Goal: Book appointment/travel/reservation

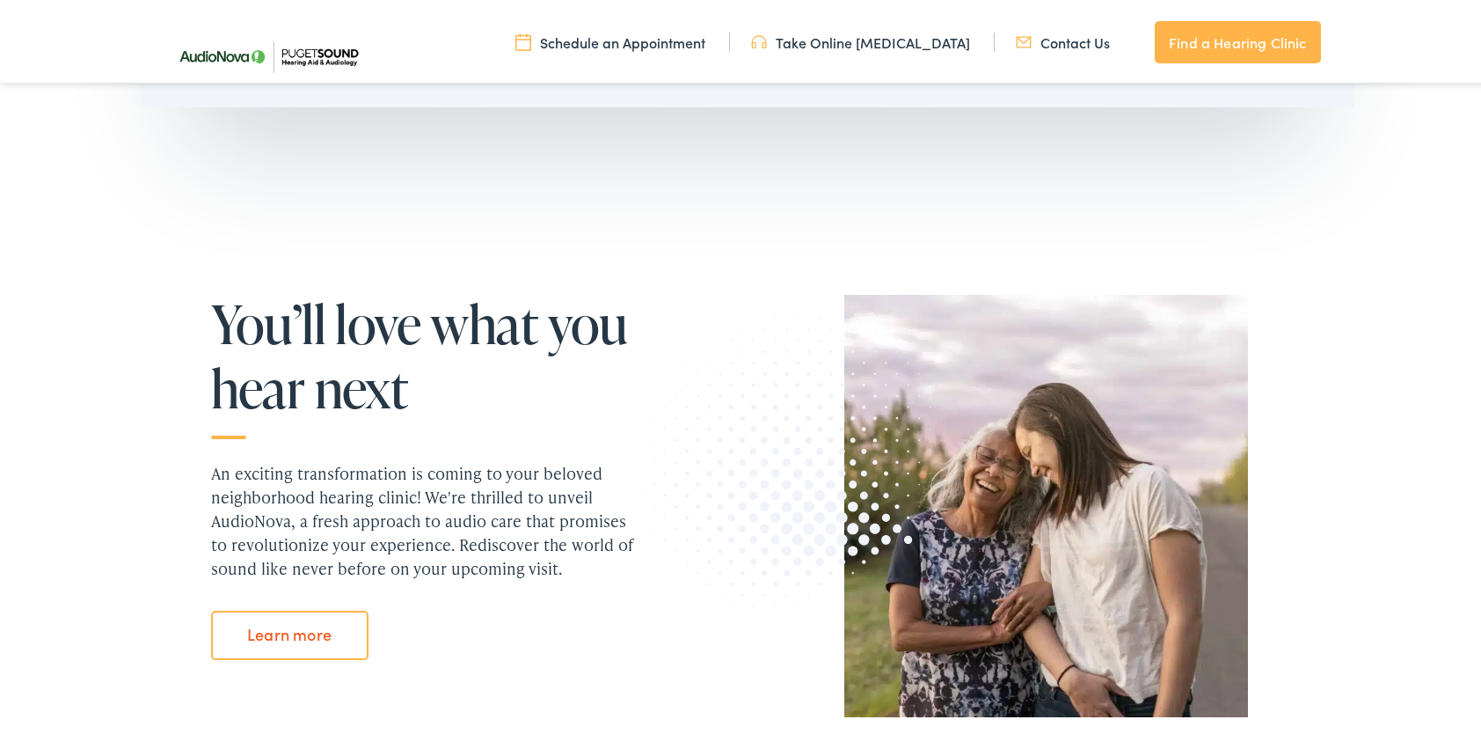
scroll to position [1408, 0]
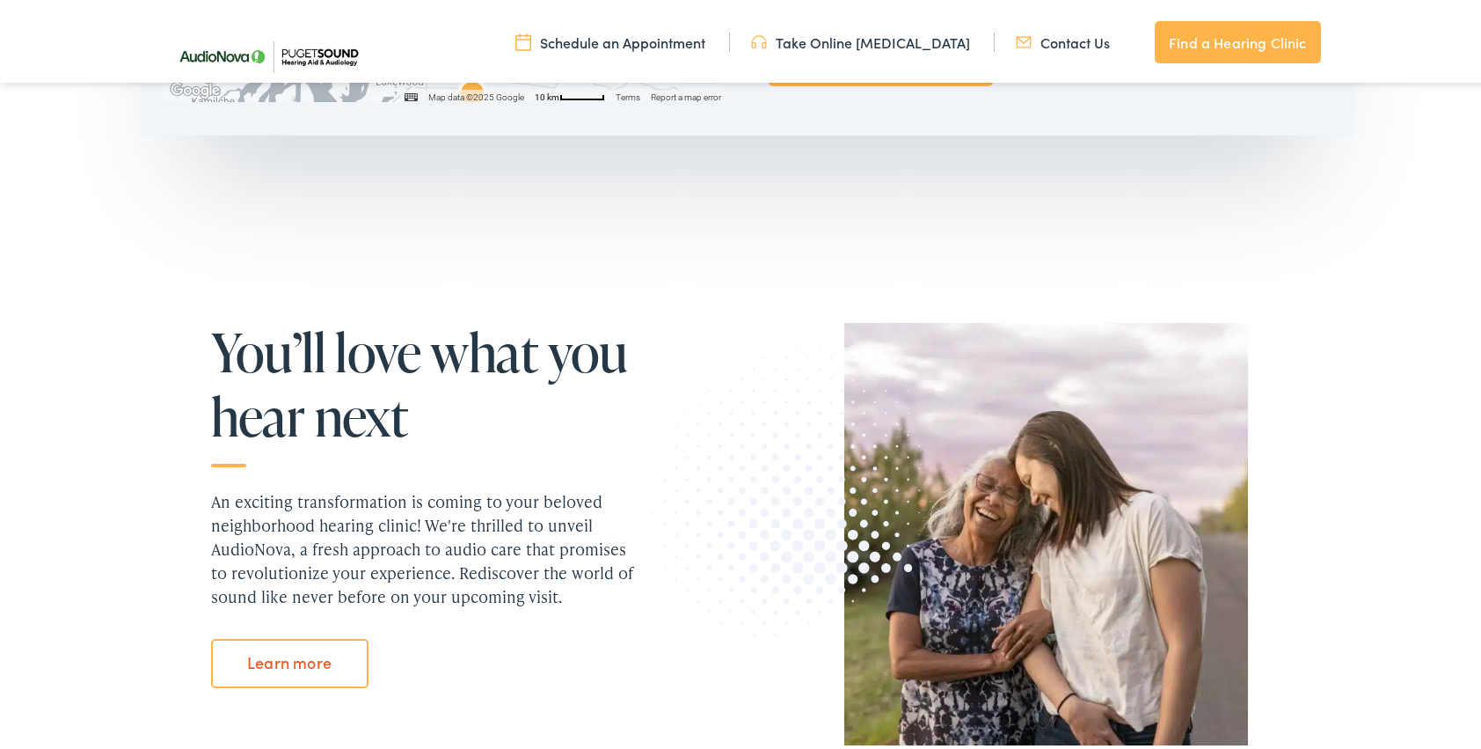
click at [1232, 40] on link "Find a Hearing Clinic" at bounding box center [1237, 39] width 165 height 42
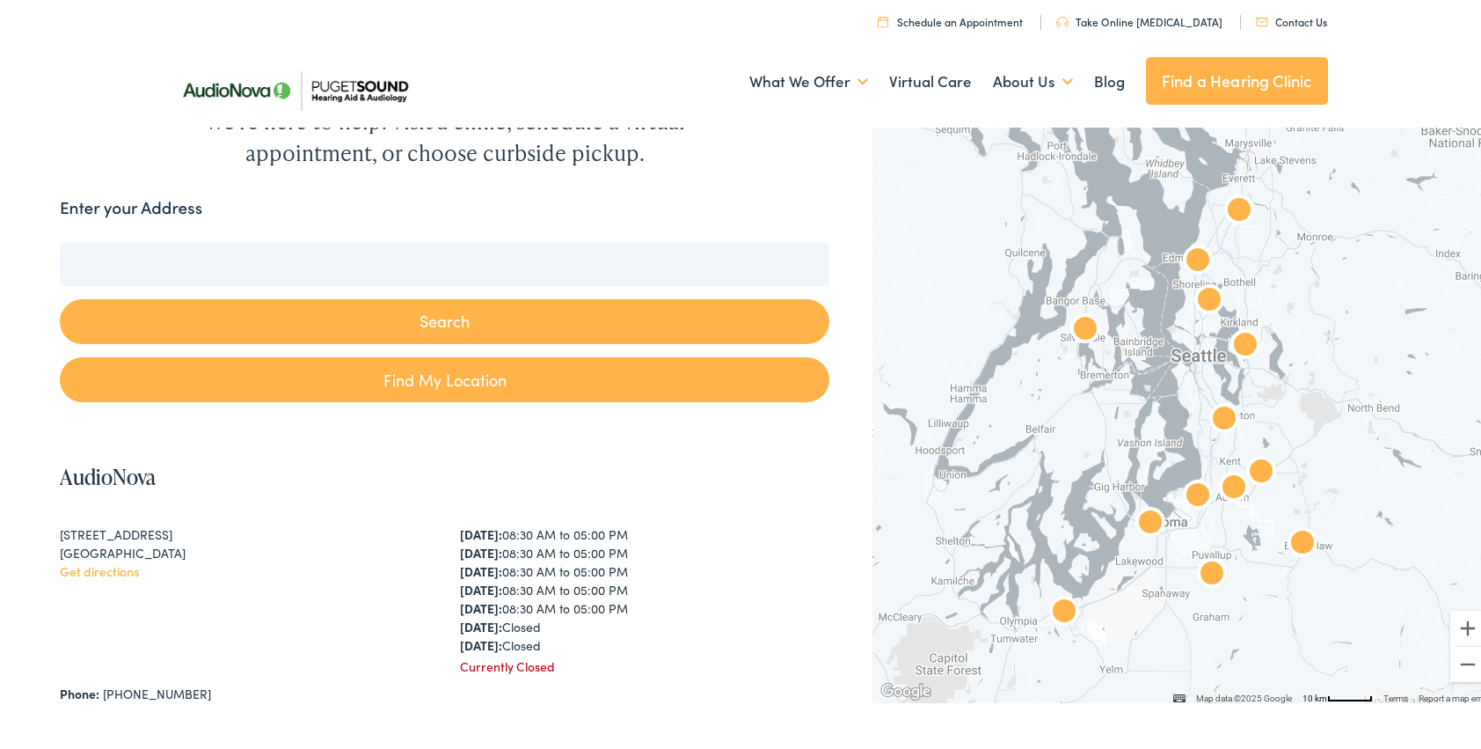
scroll to position [176, 0]
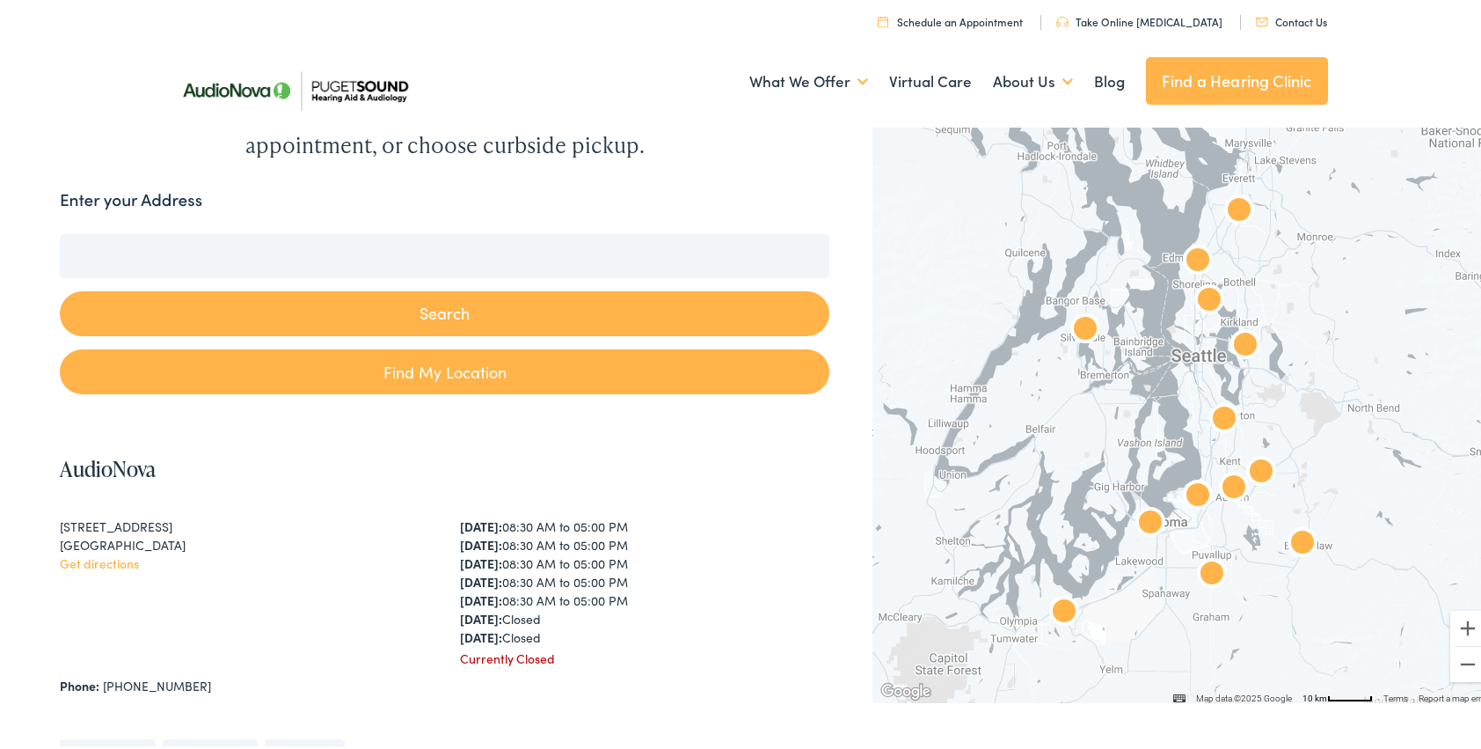
click at [159, 246] on input "Enter your Address" at bounding box center [445, 252] width 770 height 44
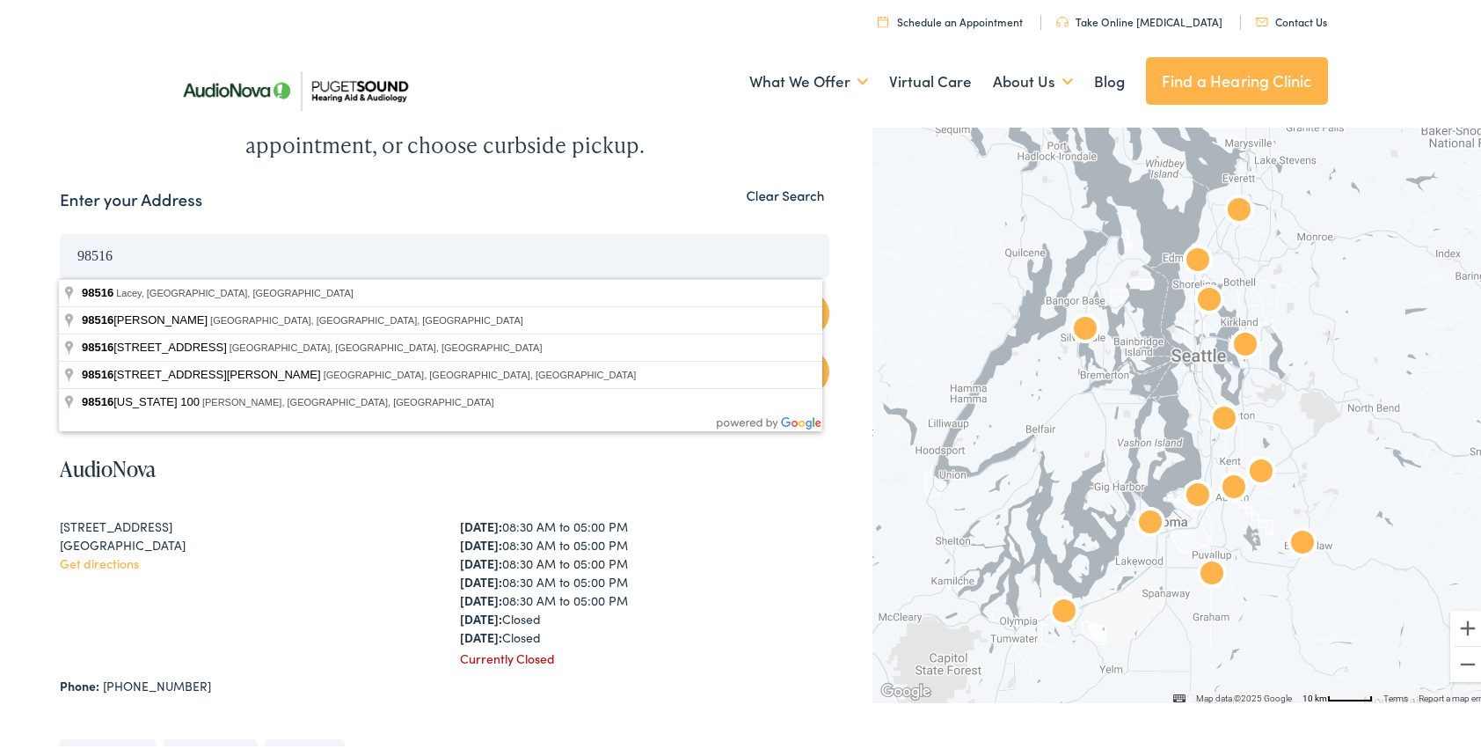
click at [60, 288] on button "Search" at bounding box center [445, 310] width 770 height 45
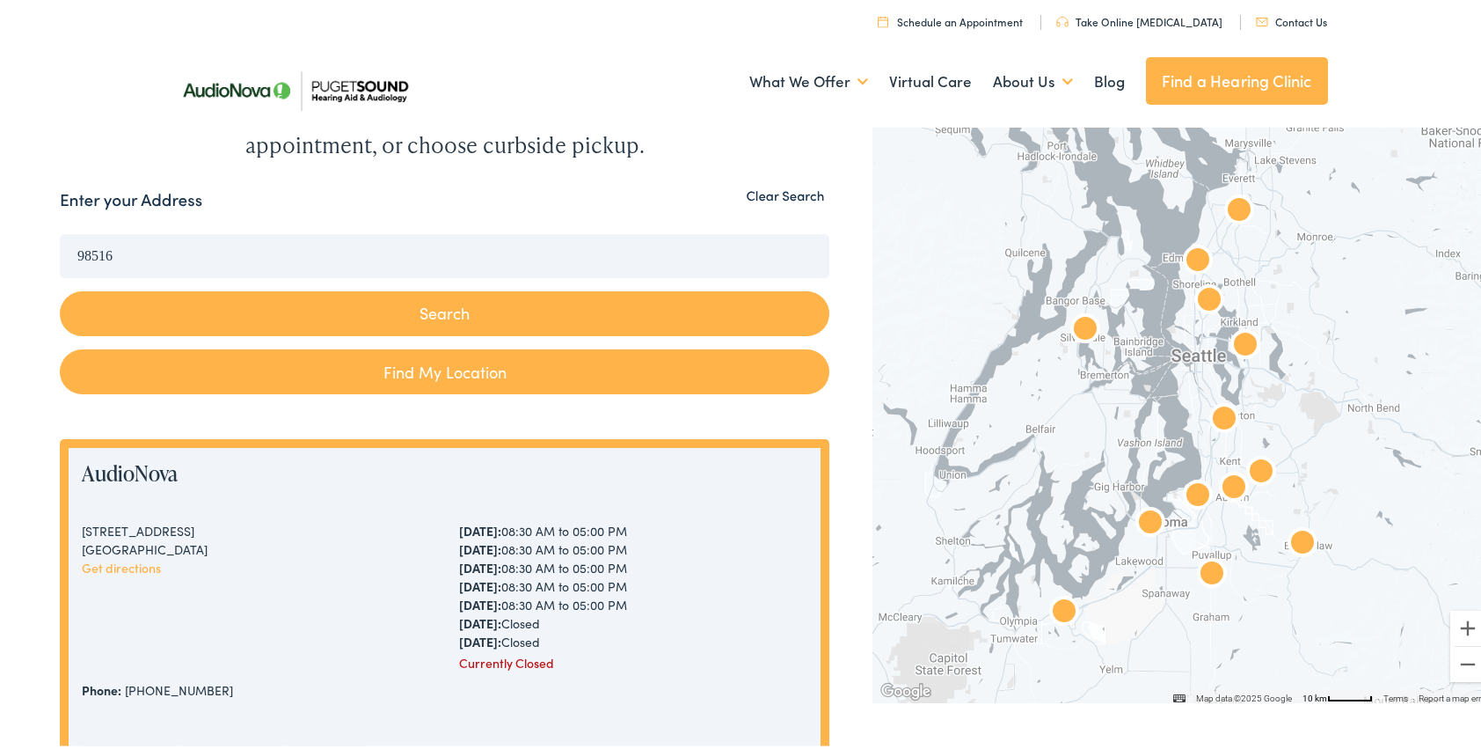
scroll to position [88, 0]
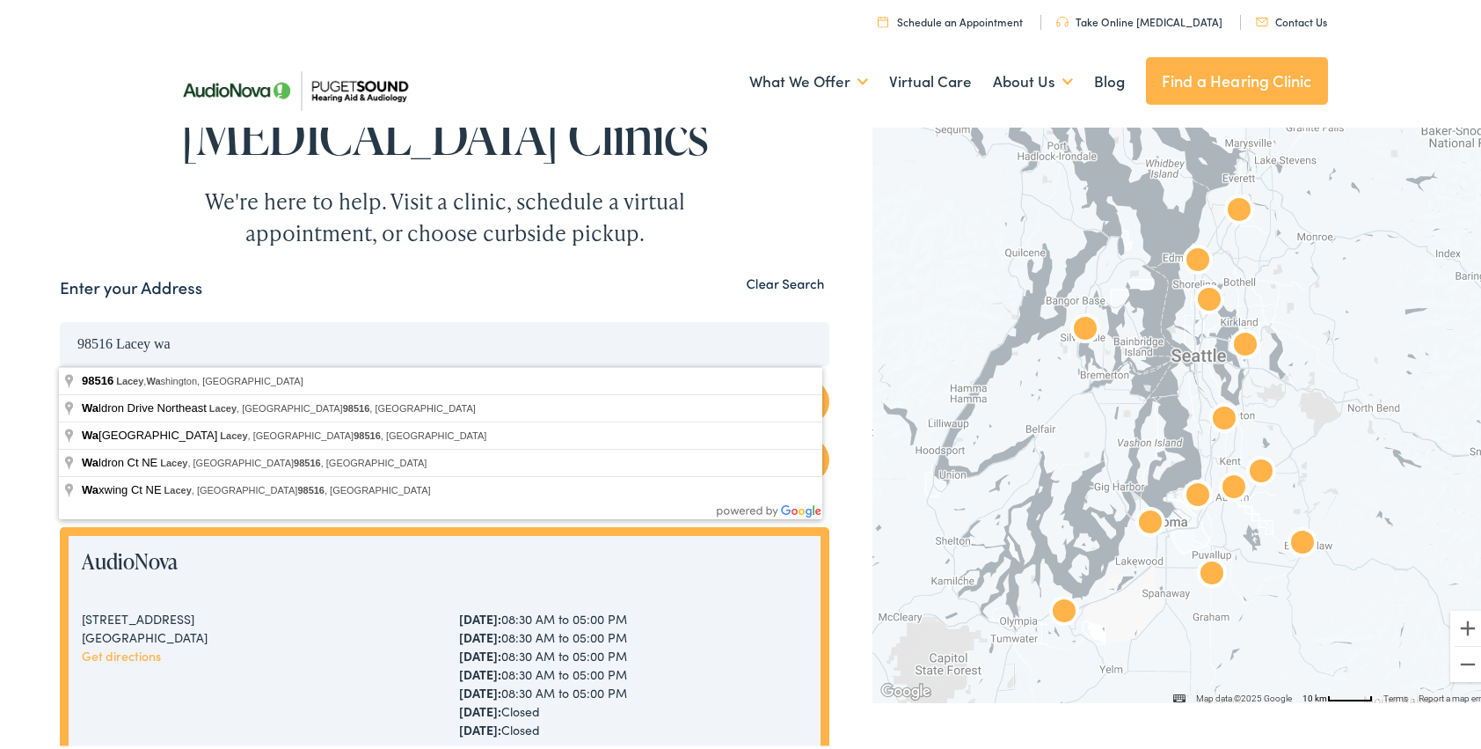
click at [60, 376] on button "Search" at bounding box center [445, 398] width 770 height 45
type input "Lacey, [US_STATE][GEOGRAPHIC_DATA], [GEOGRAPHIC_DATA]"
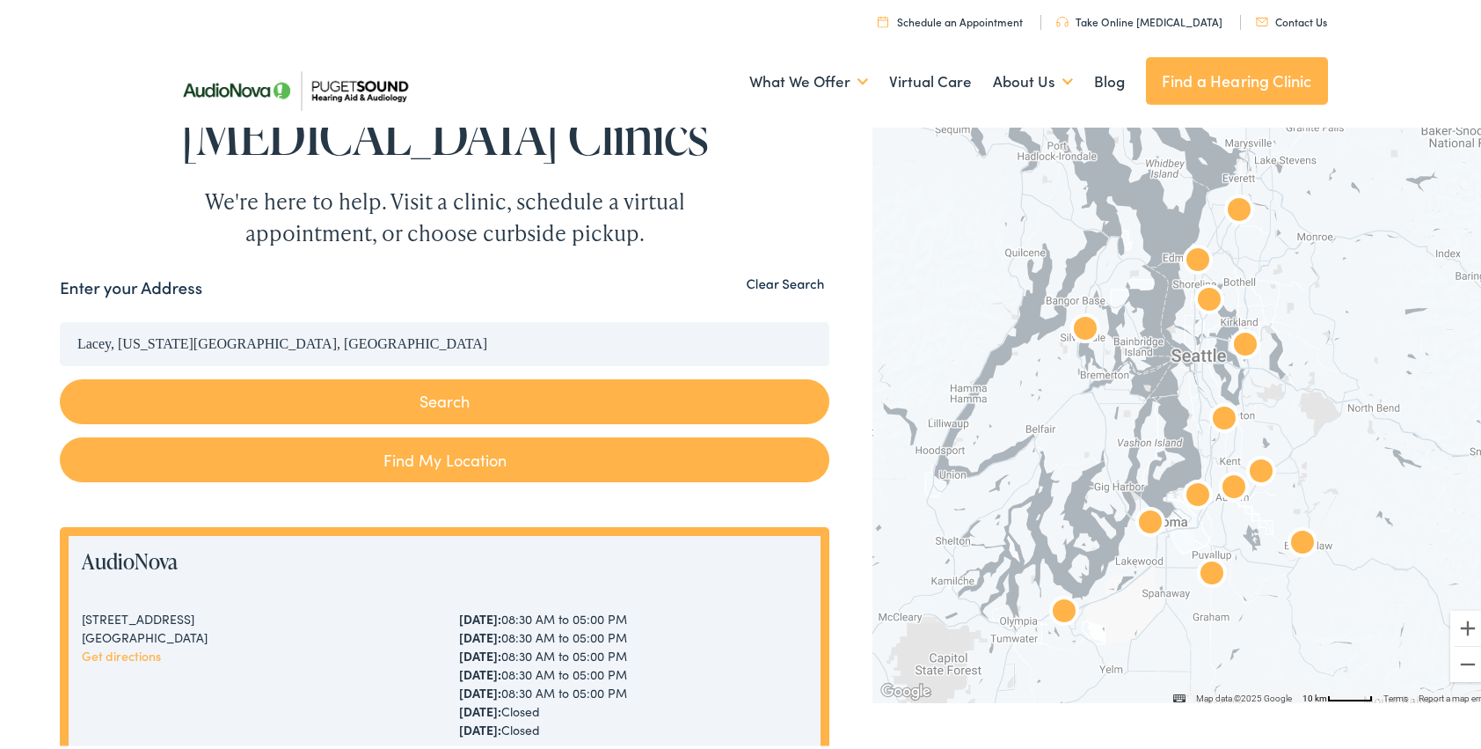
click at [403, 399] on button "Search" at bounding box center [445, 398] width 770 height 45
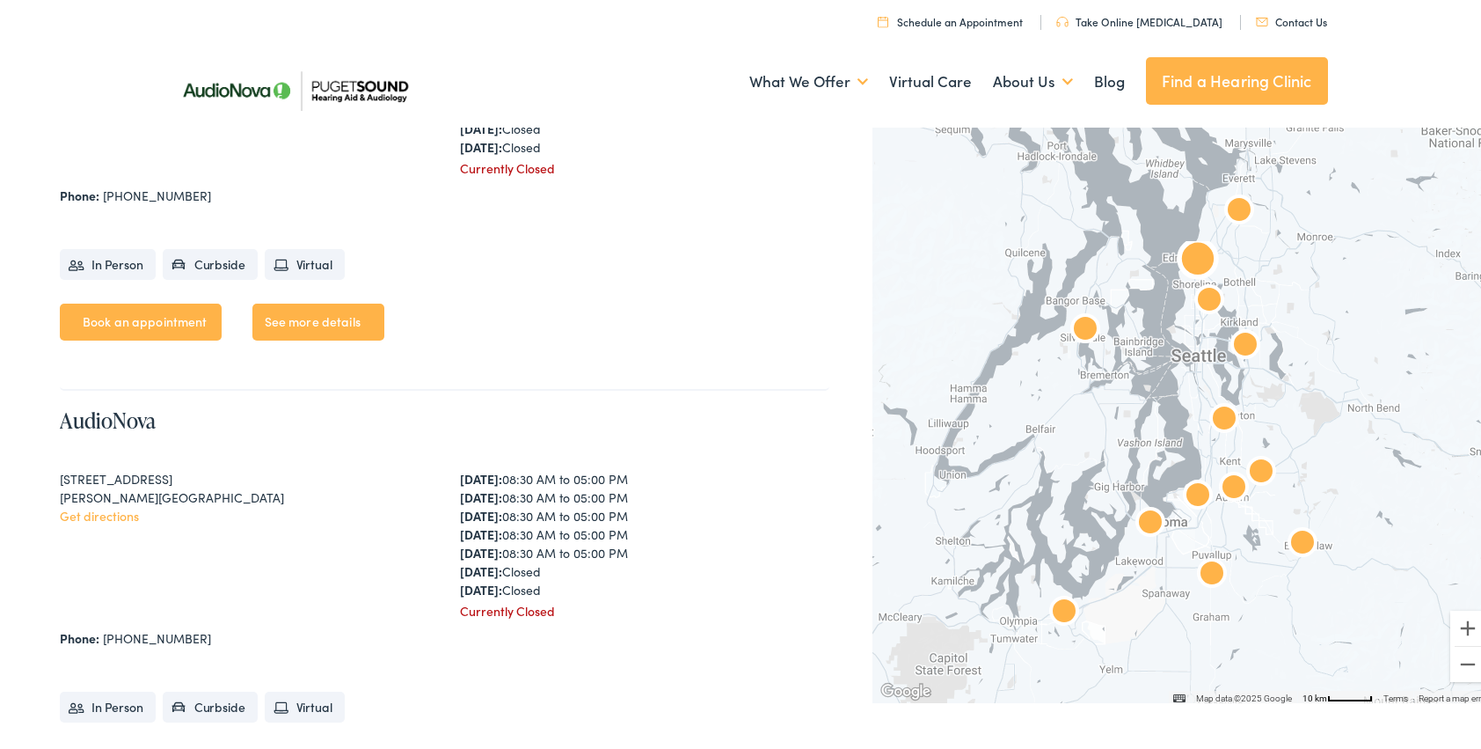
scroll to position [880, 0]
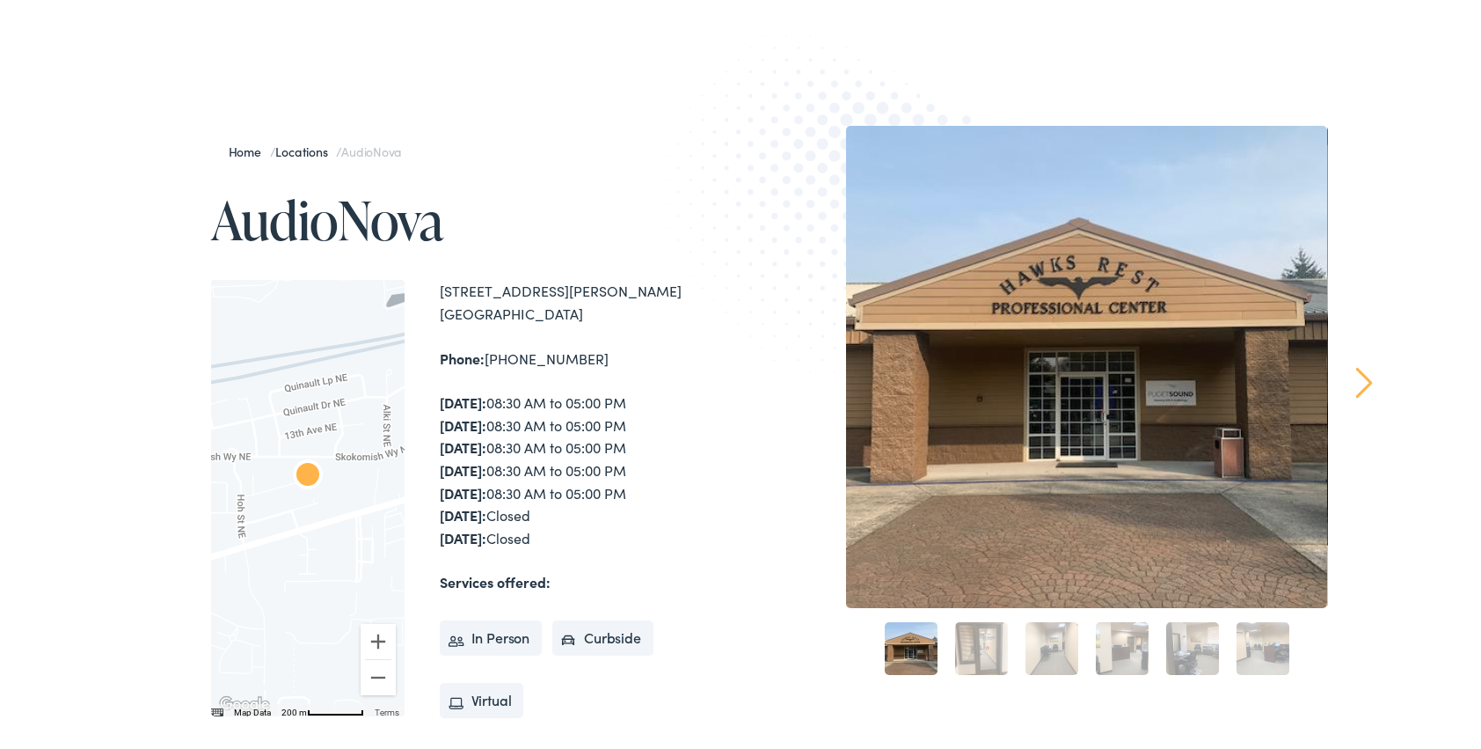
scroll to position [176, 0]
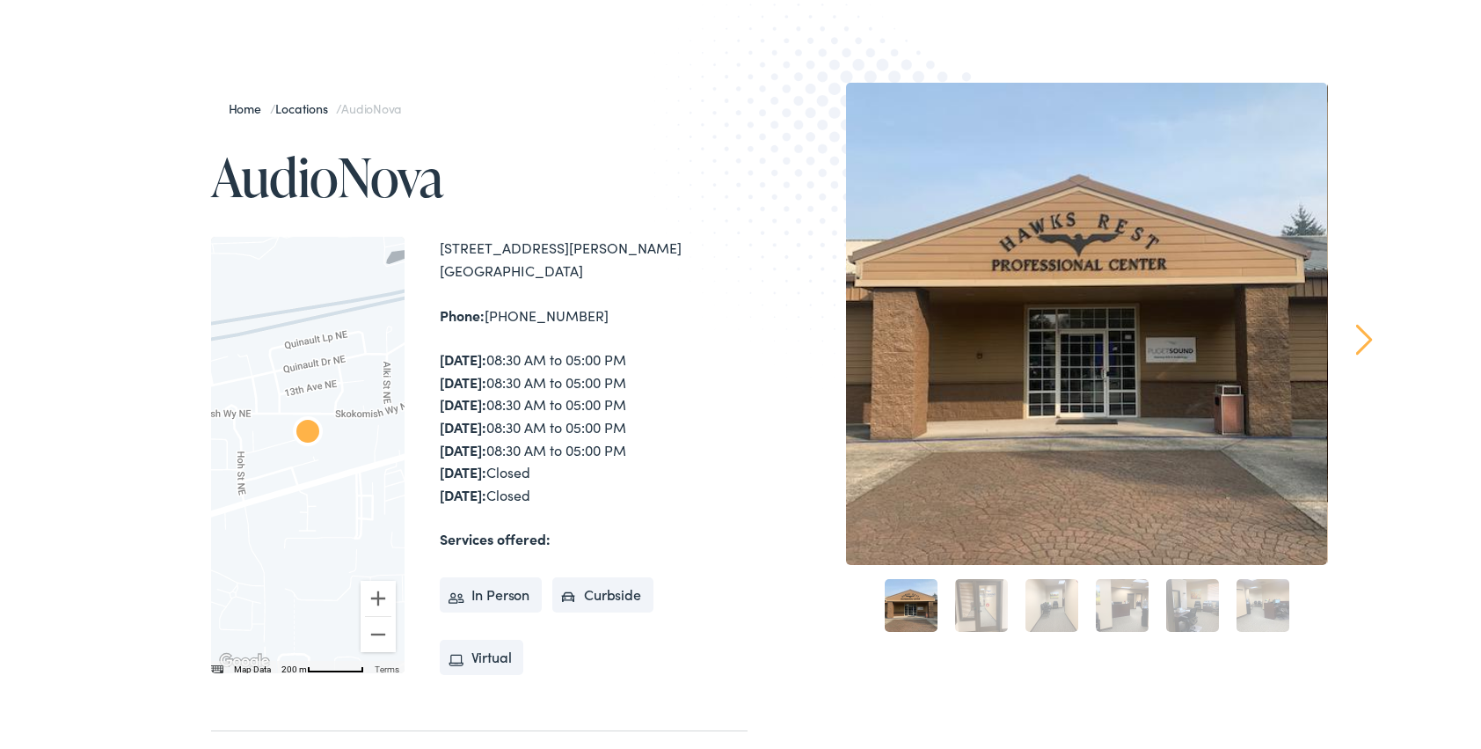
click at [966, 594] on link "2" at bounding box center [981, 601] width 53 height 53
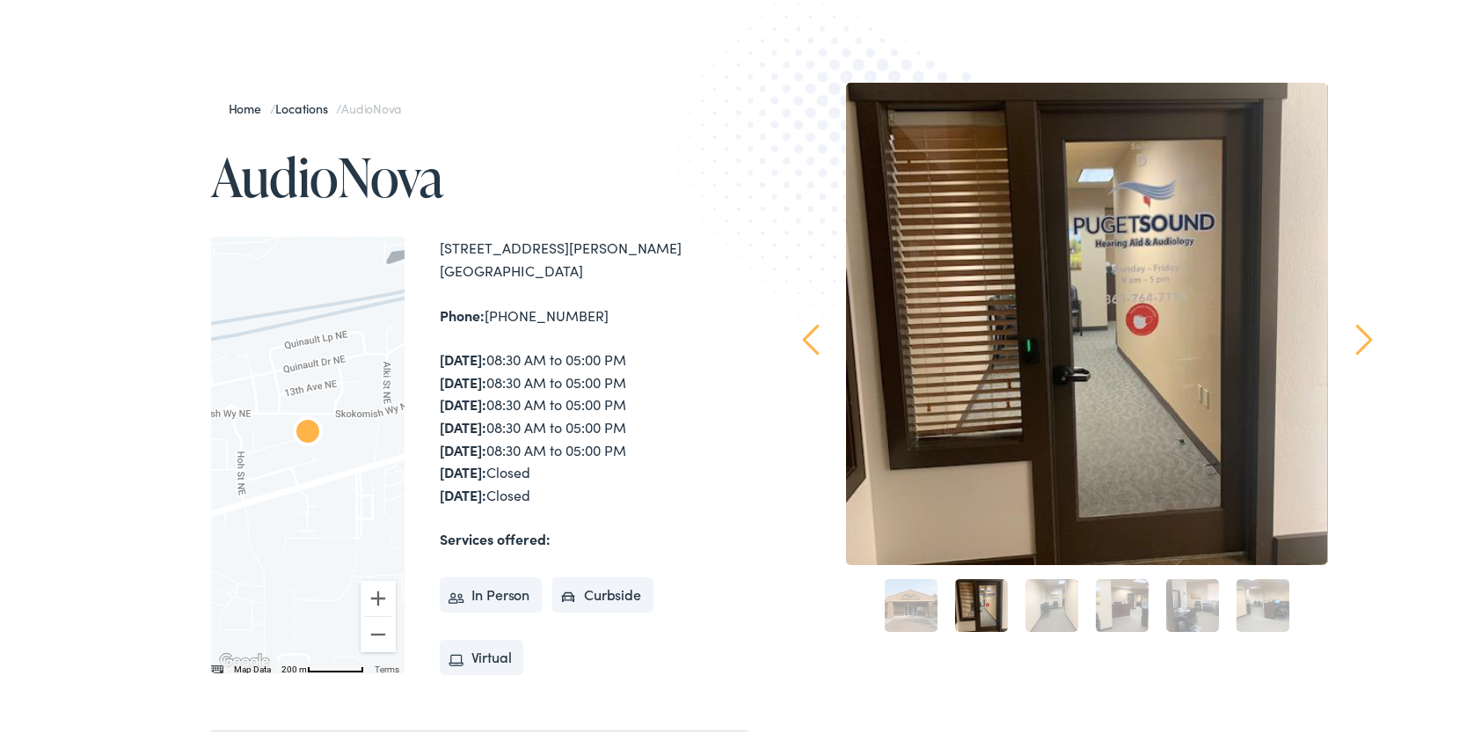
click at [1033, 589] on link "3" at bounding box center [1052, 601] width 53 height 53
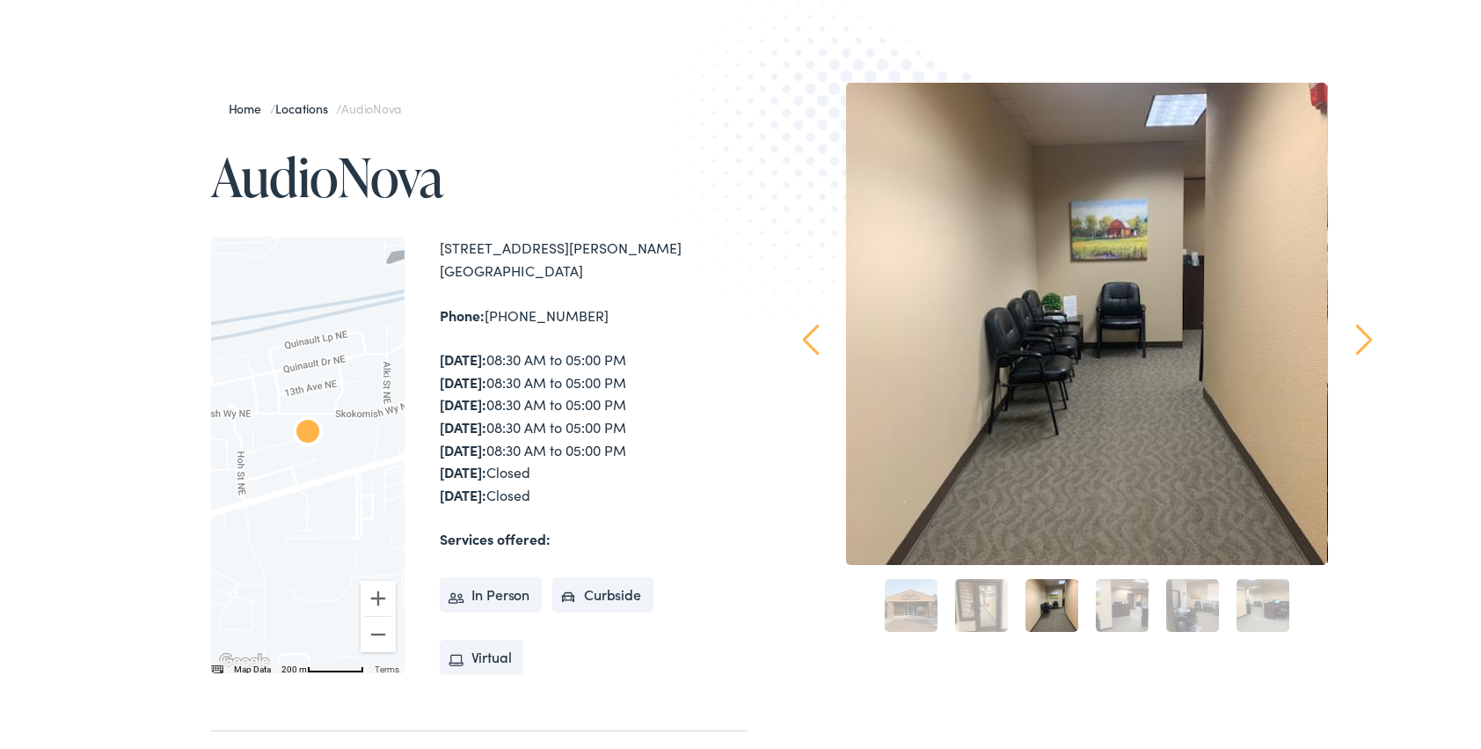
click at [1101, 591] on link "4" at bounding box center [1122, 601] width 53 height 53
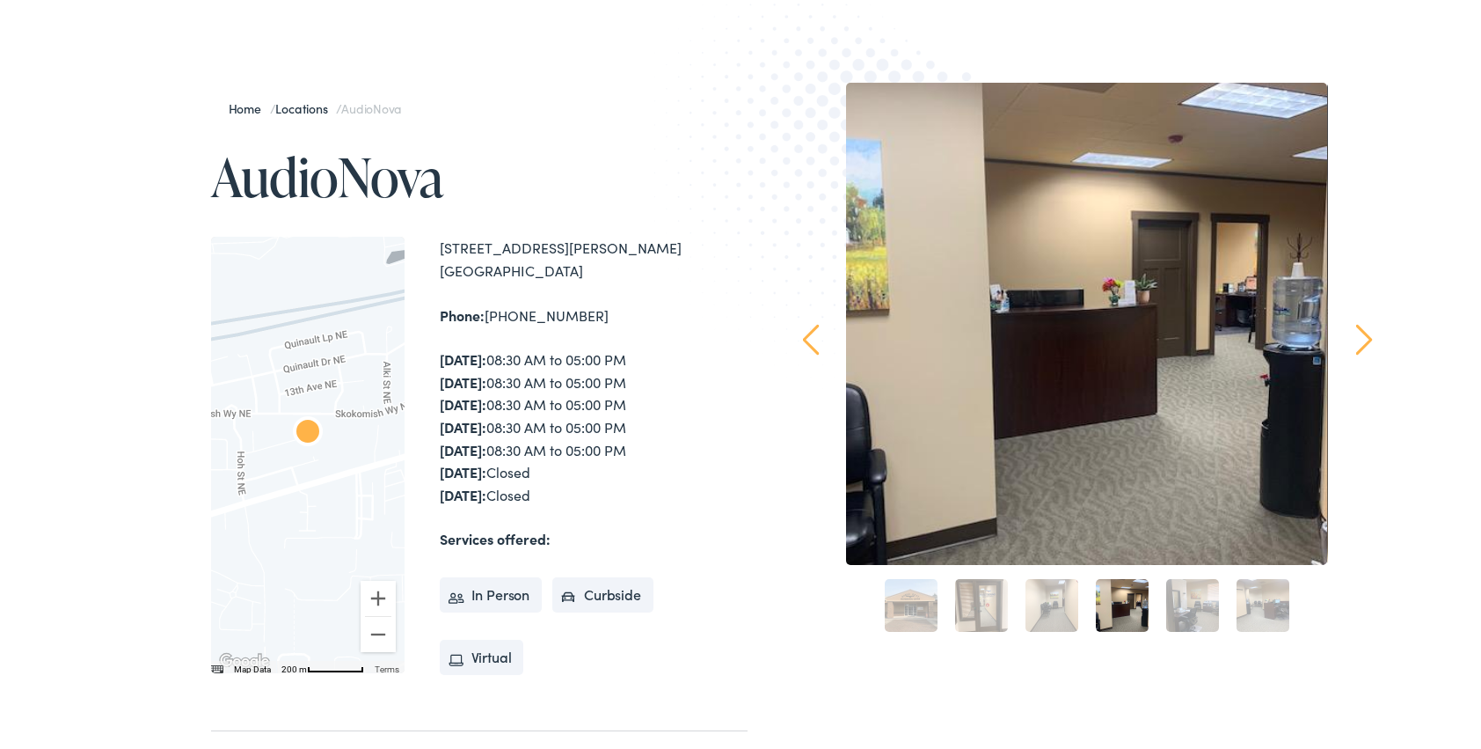
click at [1174, 590] on link "5" at bounding box center [1192, 601] width 53 height 53
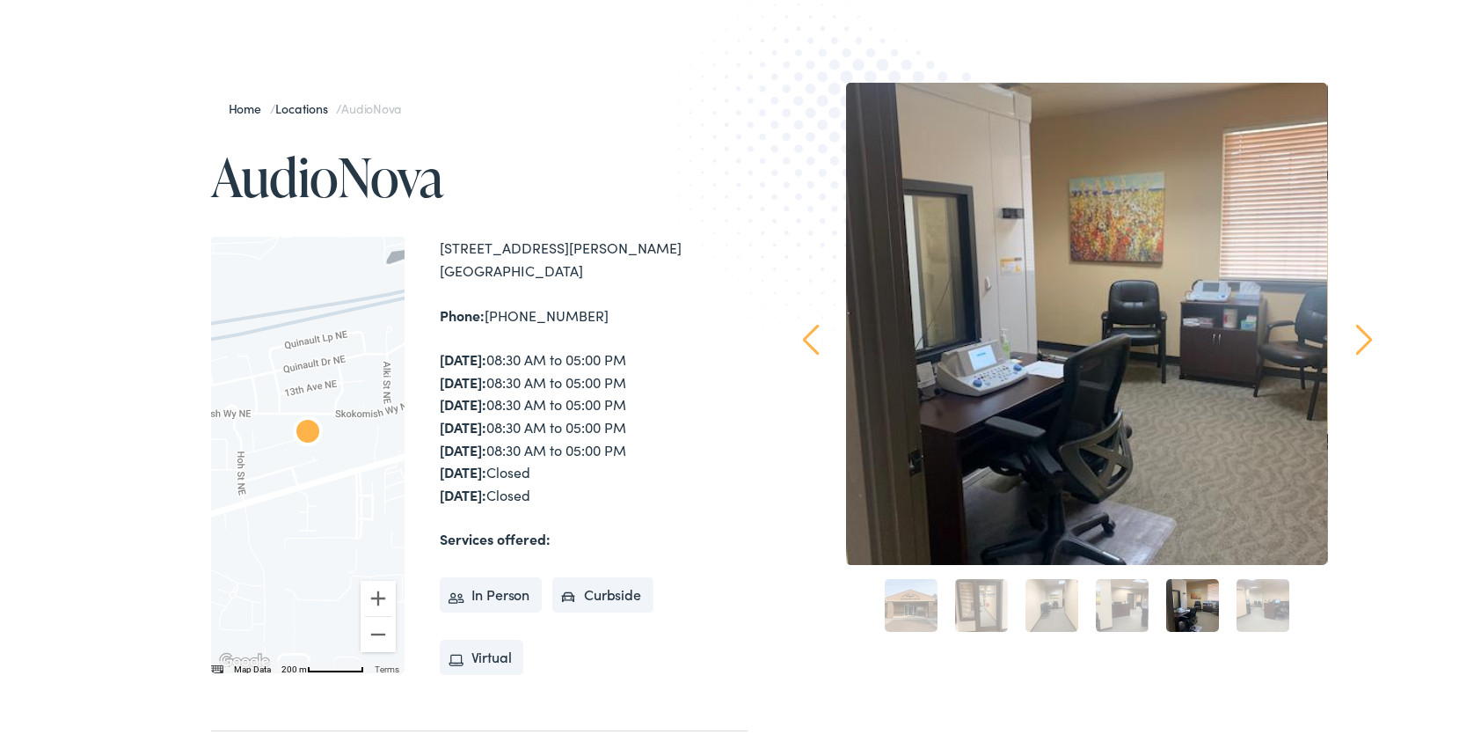
click at [1258, 590] on link "6" at bounding box center [1263, 601] width 53 height 53
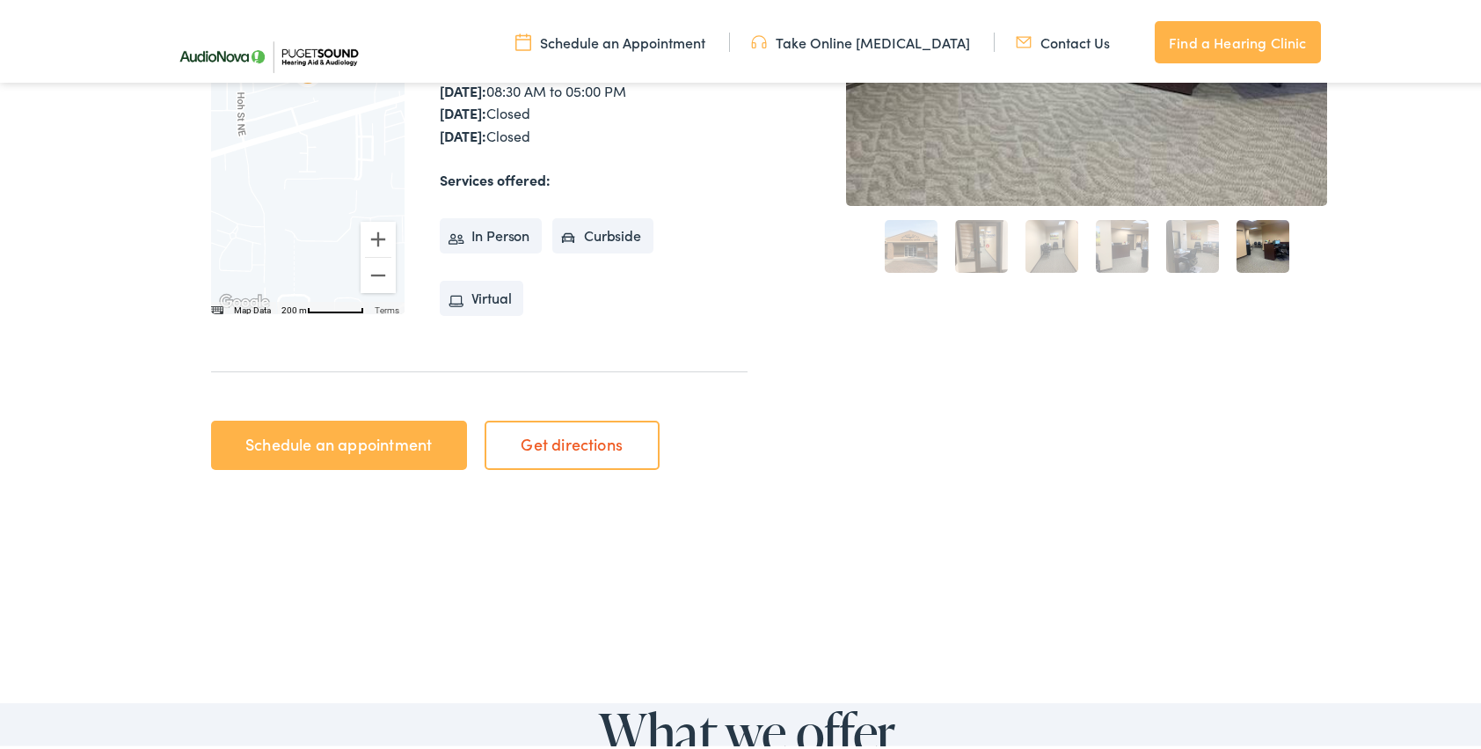
scroll to position [440, 0]
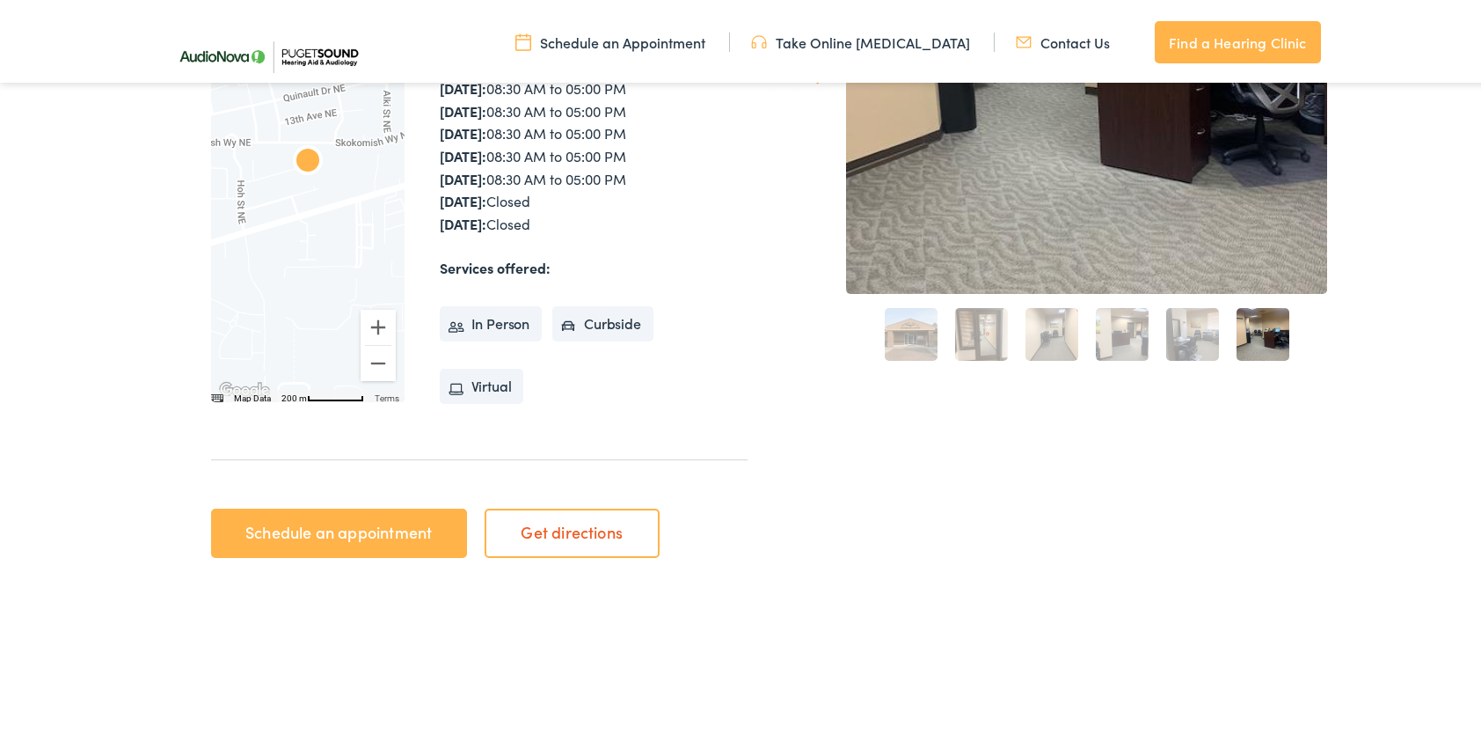
click at [428, 537] on link "Schedule an appointment" at bounding box center [339, 529] width 256 height 49
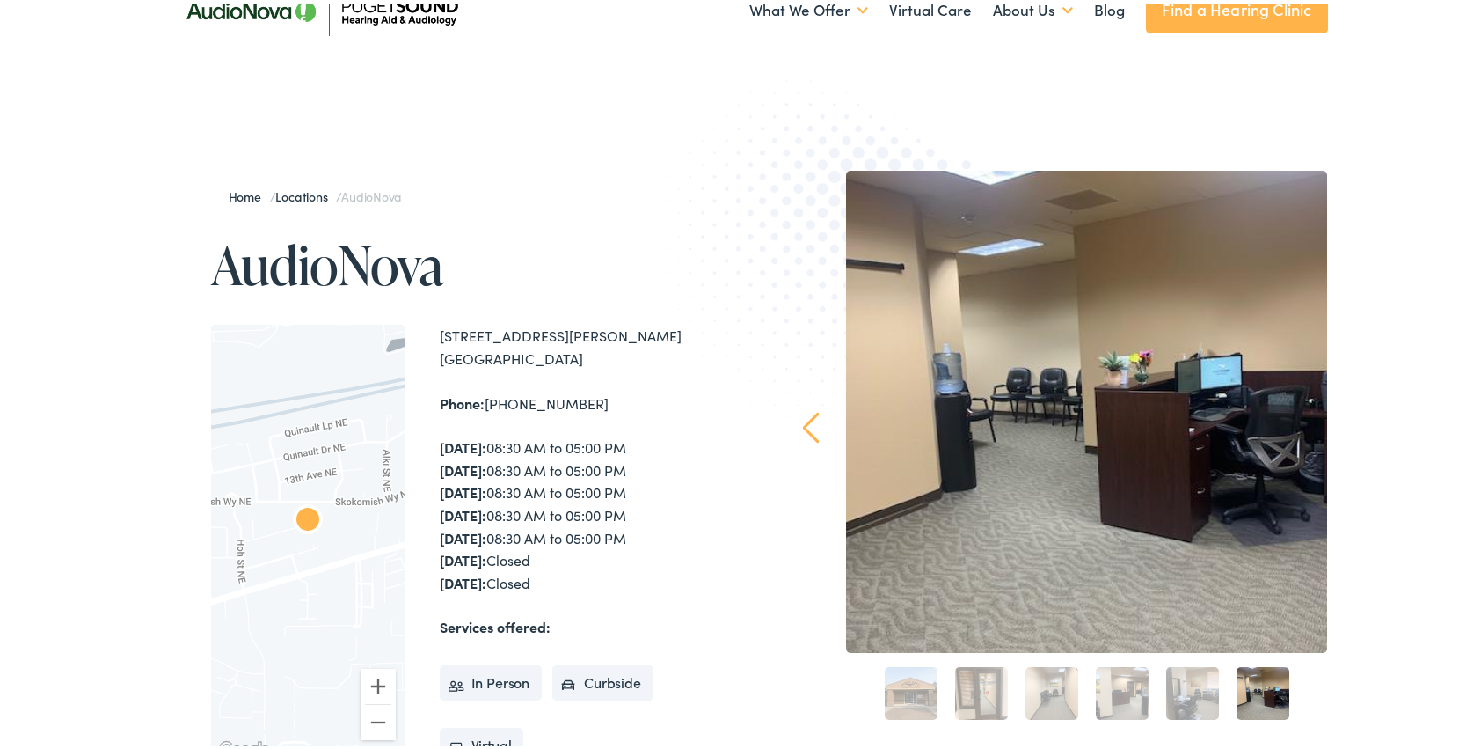
scroll to position [176, 0]
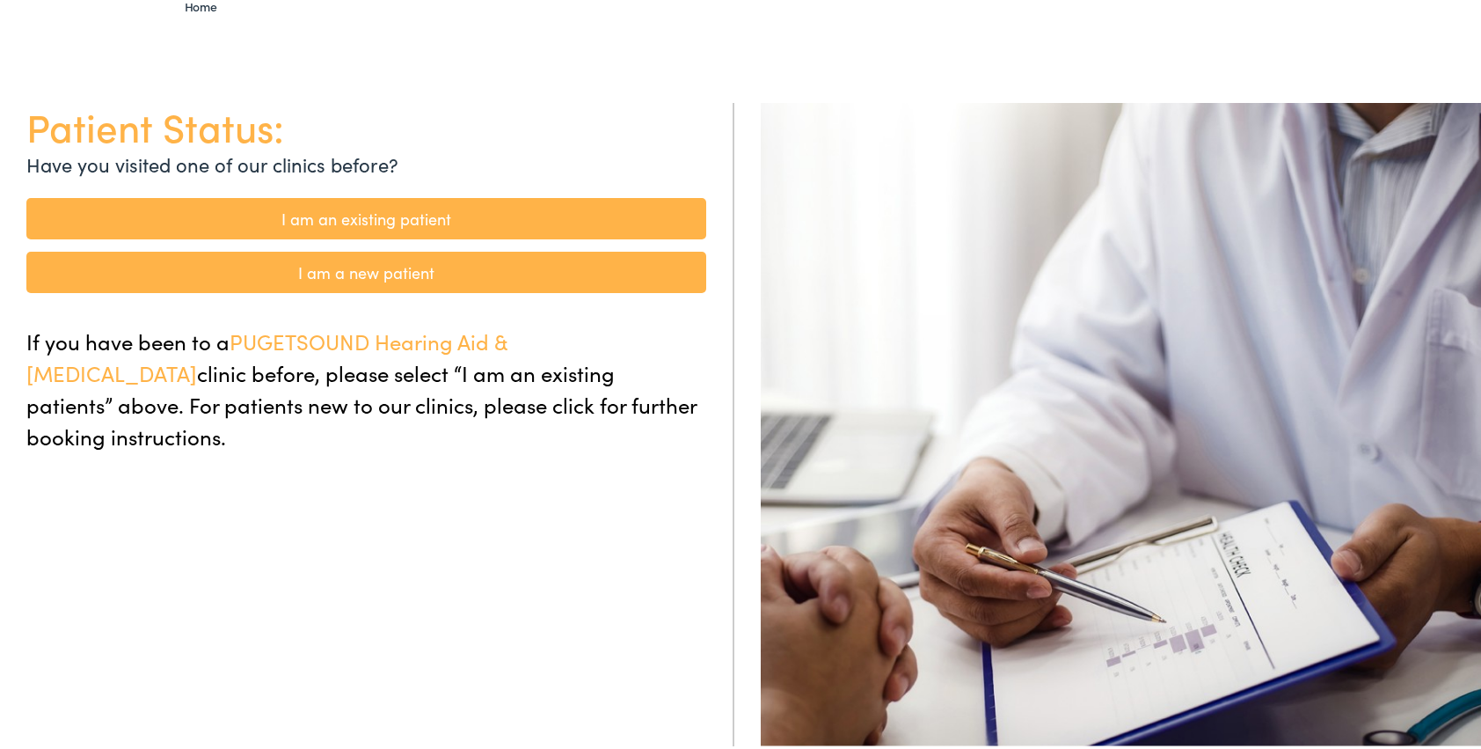
scroll to position [176, 0]
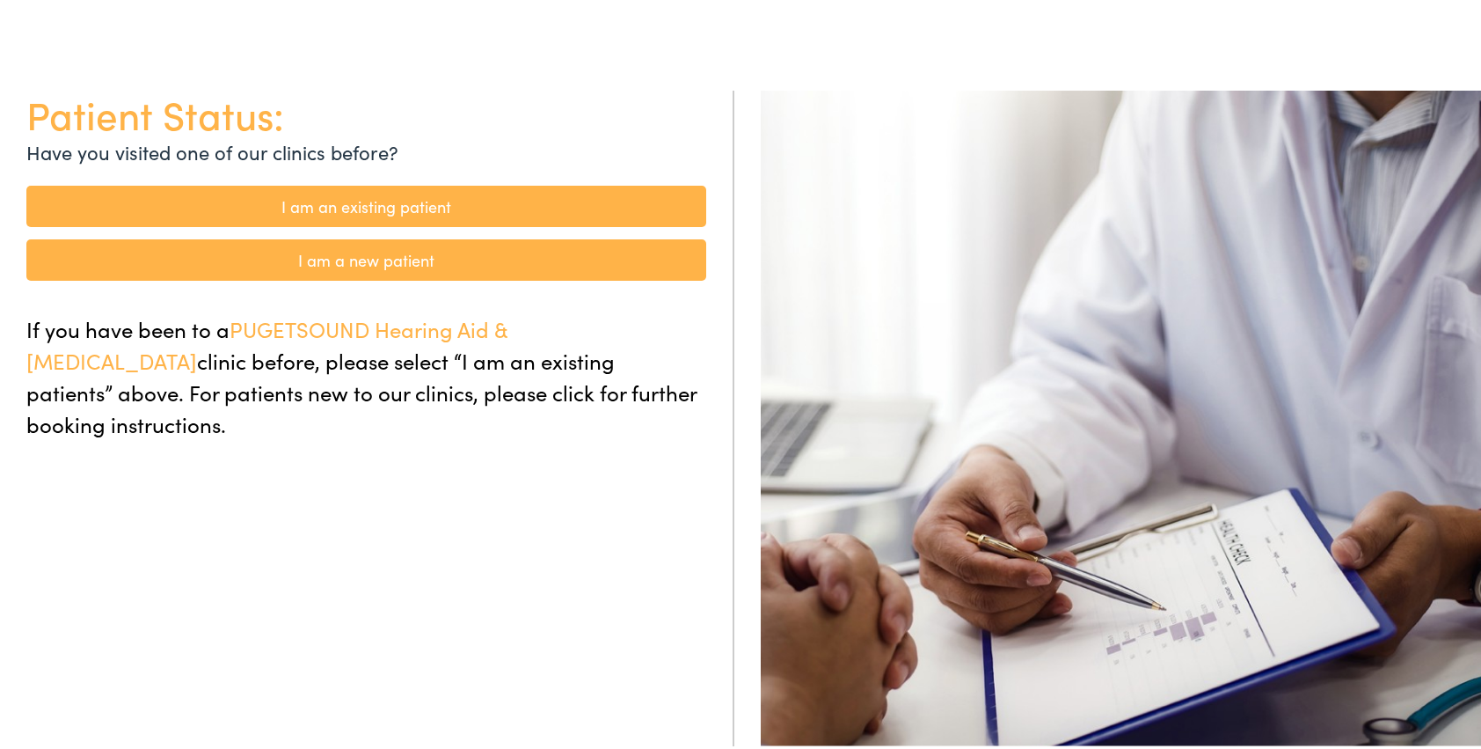
click at [420, 204] on link "I am an existing patient" at bounding box center [366, 202] width 680 height 41
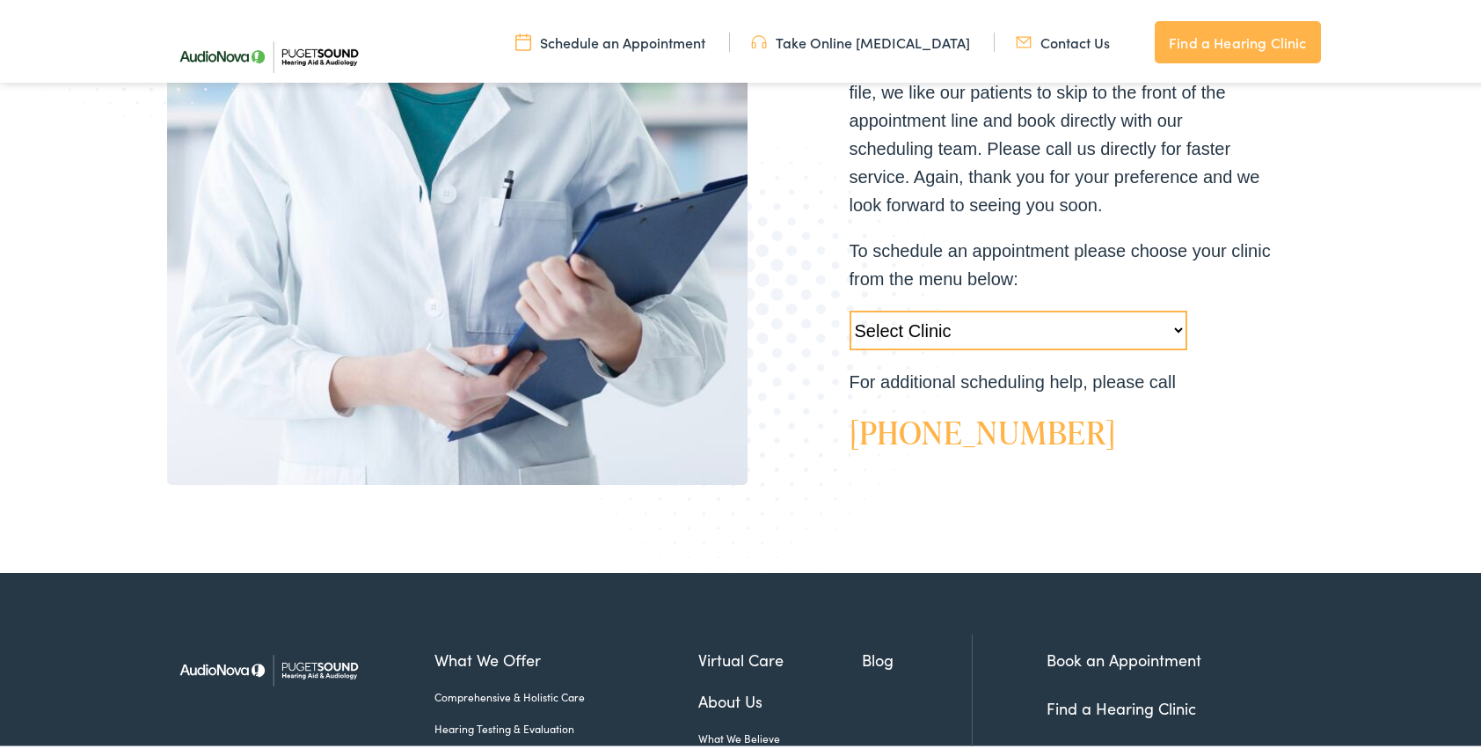
scroll to position [616, 0]
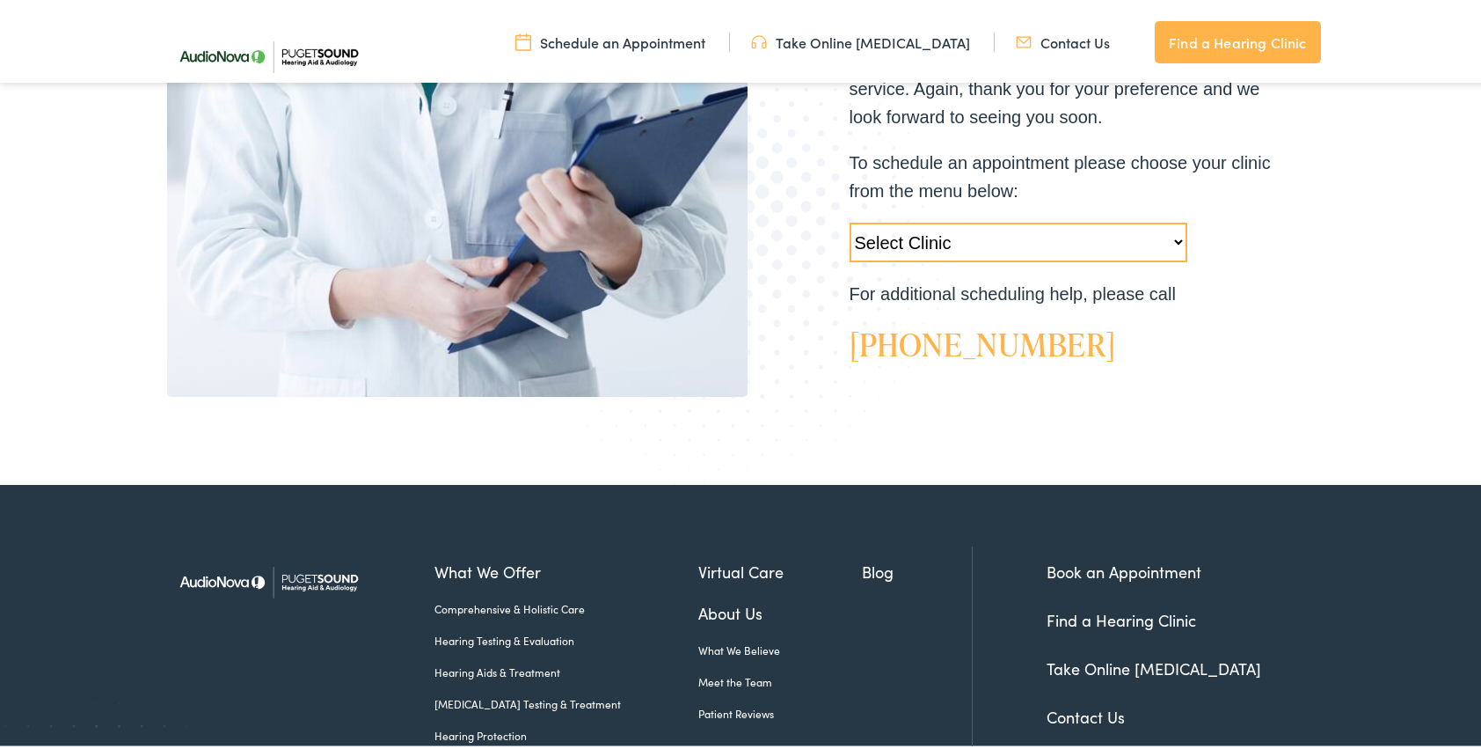
click at [1172, 234] on select "Select Clinic Tukwila-WA-AudioNova 14900 Interurban Ave S #185 Tacoma-WA-AudioN…" at bounding box center [1019, 239] width 338 height 40
select select "https://pshearing.alpacaaudiology.com/locations/lacey-wa/"
click at [850, 219] on select "Select Clinic Tukwila-WA-AudioNova 14900 Interurban Ave S #185 Tacoma-WA-AudioN…" at bounding box center [1019, 239] width 338 height 40
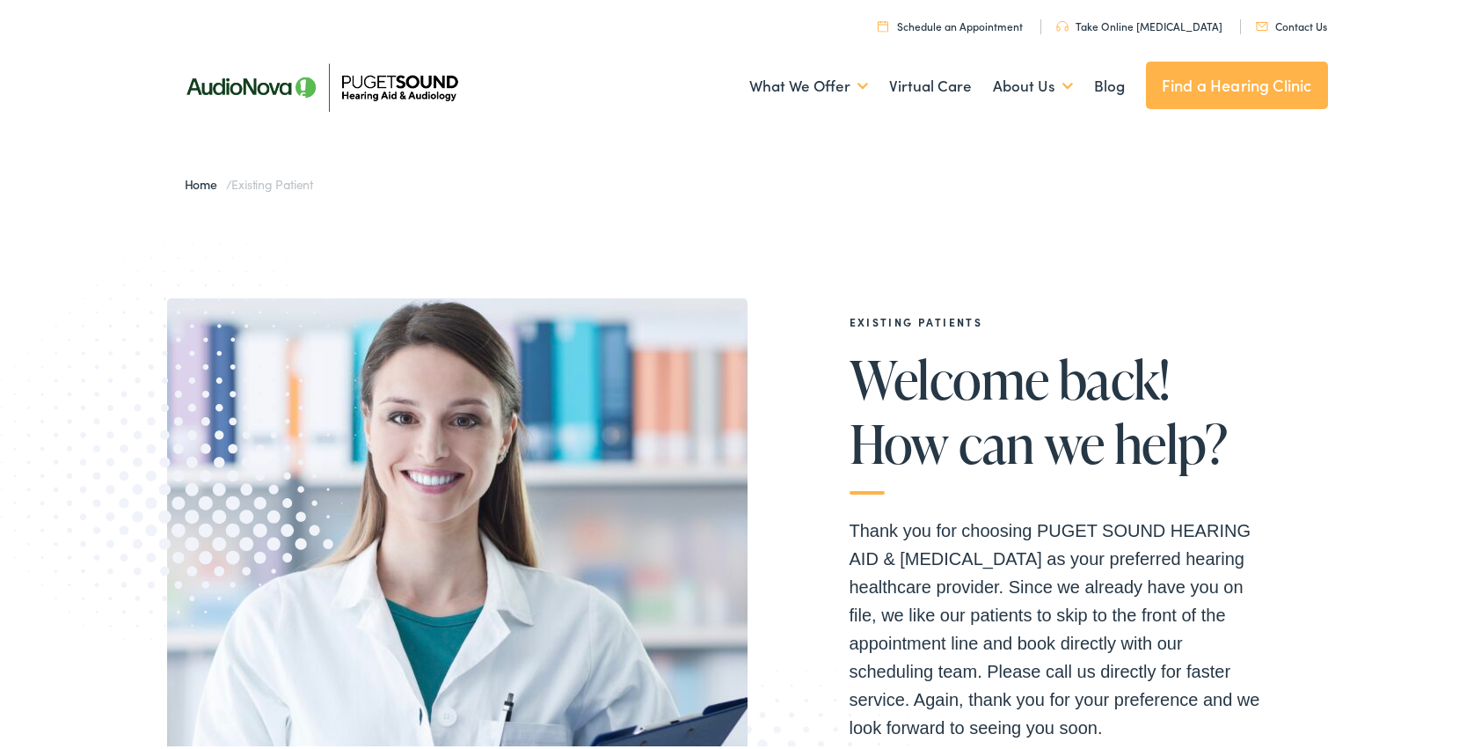
scroll to position [88, 0]
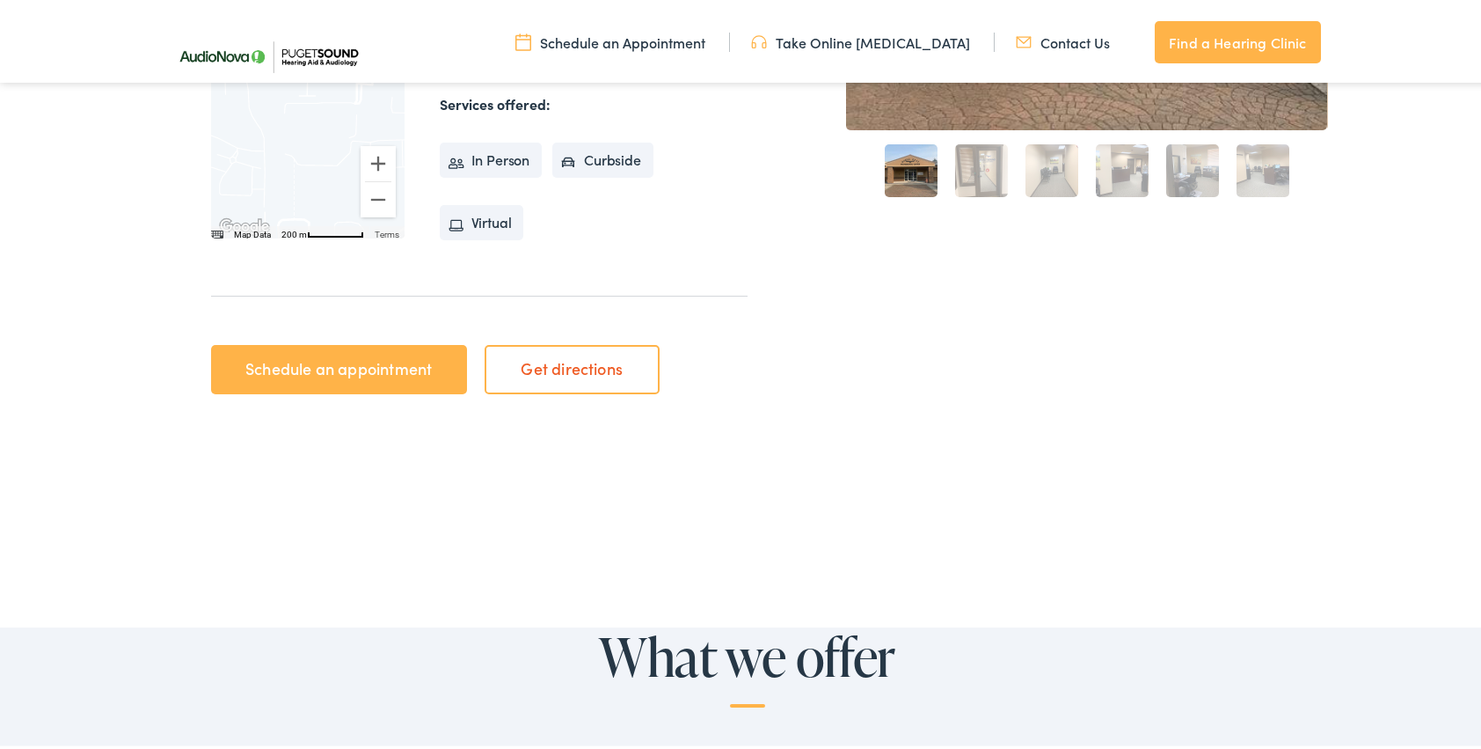
scroll to position [616, 0]
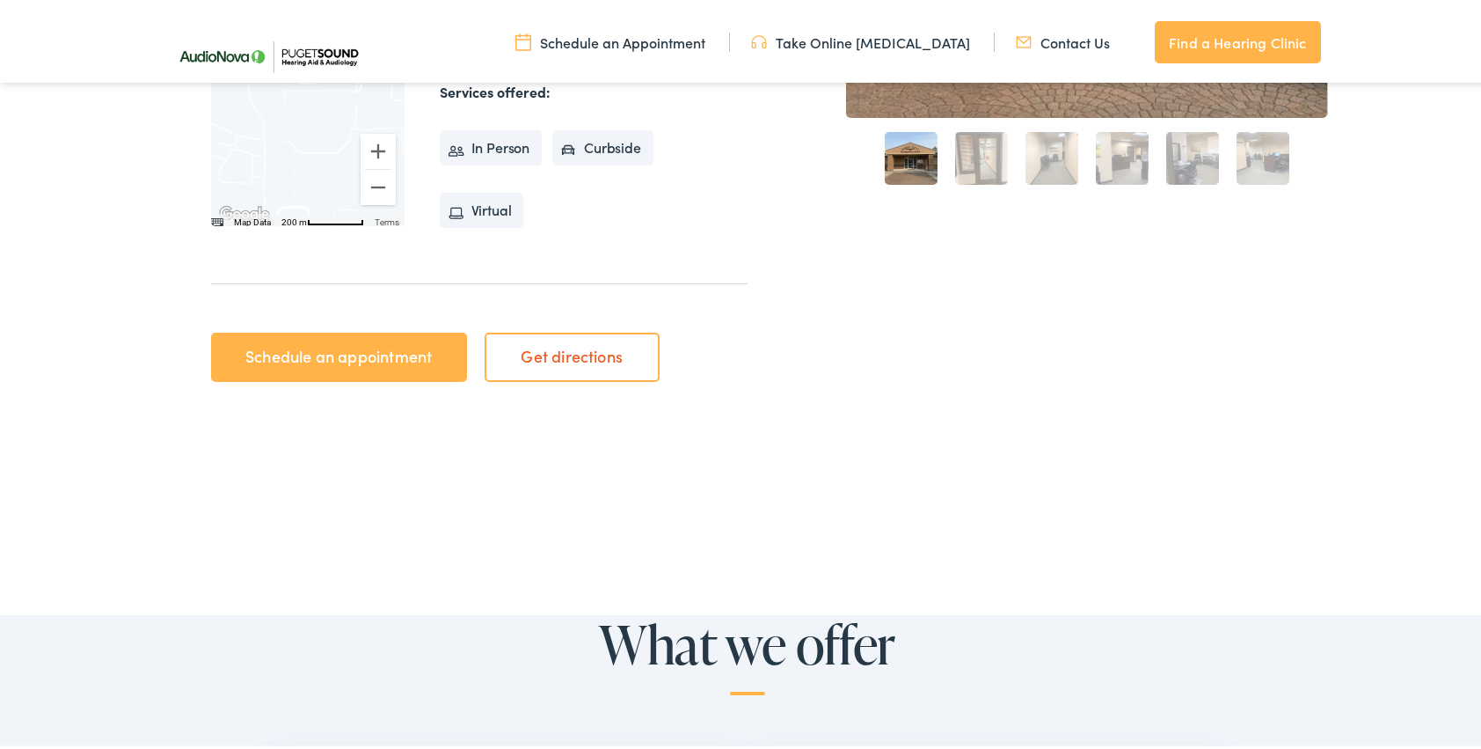
click at [419, 356] on link "Schedule an appointment" at bounding box center [339, 353] width 256 height 49
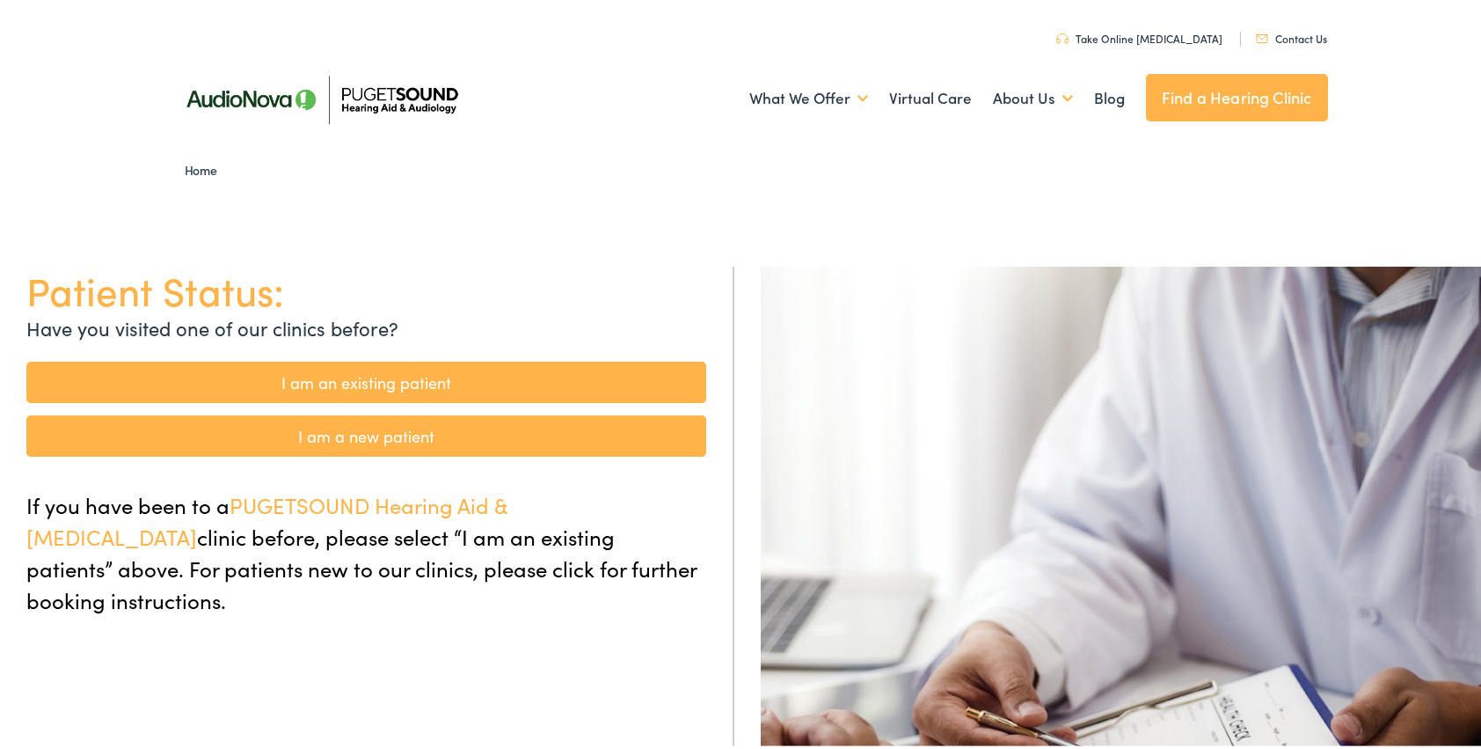
click at [482, 380] on link "I am an existing patient" at bounding box center [366, 378] width 680 height 41
